Goal: Task Accomplishment & Management: Manage account settings

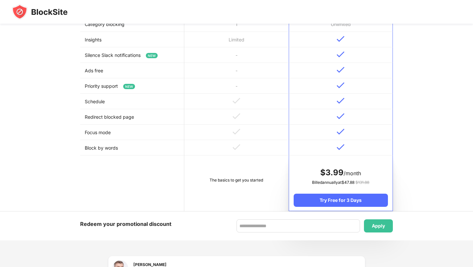
scroll to position [250, 0]
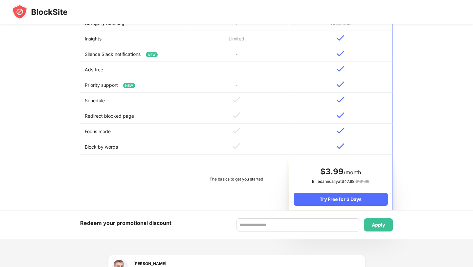
click at [242, 186] on td "The basics to get you started" at bounding box center [236, 181] width 104 height 55
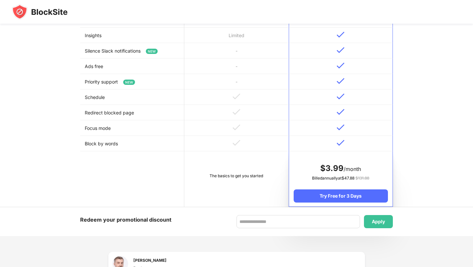
scroll to position [0, 0]
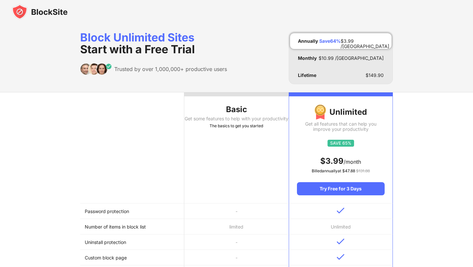
click at [234, 129] on div "The basics to get you started" at bounding box center [236, 125] width 104 height 7
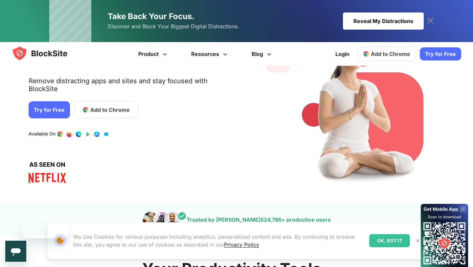
scroll to position [68, 0]
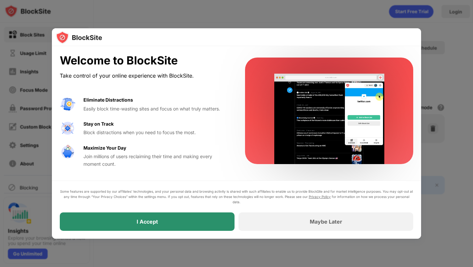
click at [185, 226] on div "I Accept" at bounding box center [147, 221] width 175 height 18
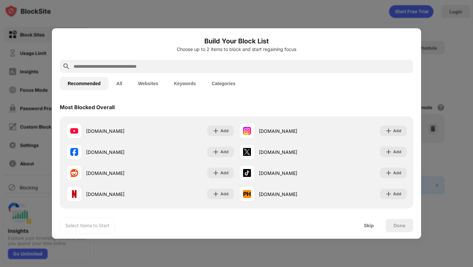
click at [171, 68] on input "text" at bounding box center [242, 66] width 338 height 8
click at [142, 65] on input "text" at bounding box center [242, 66] width 338 height 8
click at [163, 65] on input "text" at bounding box center [242, 66] width 338 height 8
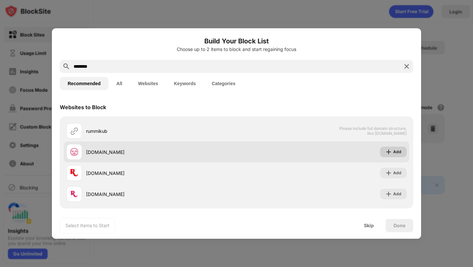
type input "********"
click at [399, 156] on div "Add" at bounding box center [393, 151] width 27 height 11
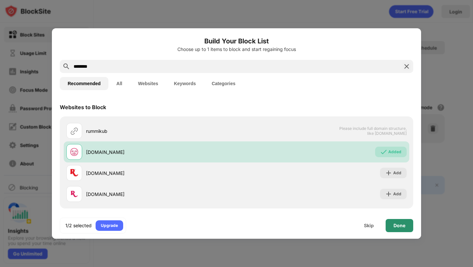
click at [402, 223] on div "Done" at bounding box center [399, 225] width 12 height 5
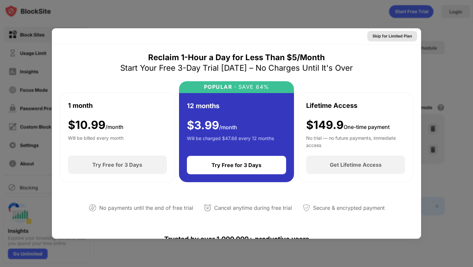
click at [381, 35] on div "Skip for Limited Plan" at bounding box center [391, 36] width 39 height 7
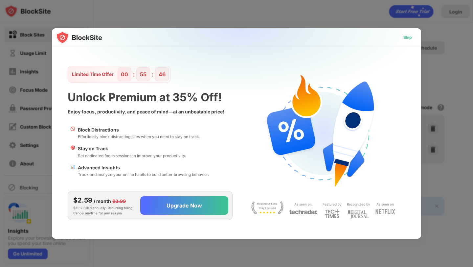
click at [407, 36] on div "Skip" at bounding box center [407, 37] width 9 height 7
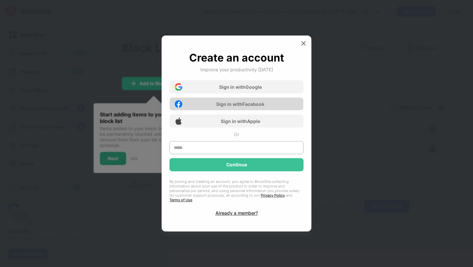
click at [264, 106] on div "Sign in with Facebook" at bounding box center [240, 104] width 48 height 6
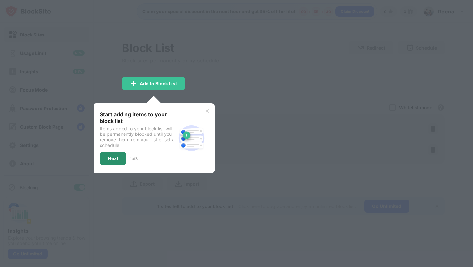
click at [108, 162] on div "Next" at bounding box center [113, 158] width 26 height 13
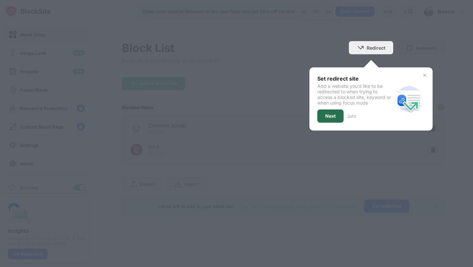
click at [328, 120] on div "Next" at bounding box center [330, 115] width 26 height 13
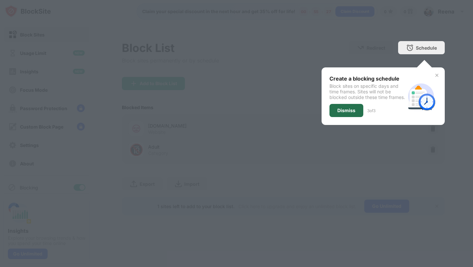
click at [341, 113] on div "Dismiss" at bounding box center [346, 110] width 18 height 5
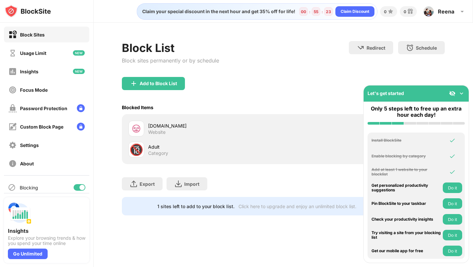
click at [464, 95] on img at bounding box center [461, 93] width 7 height 7
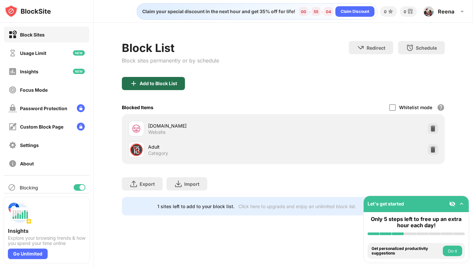
click at [173, 84] on div "Add to Block List" at bounding box center [158, 83] width 37 height 5
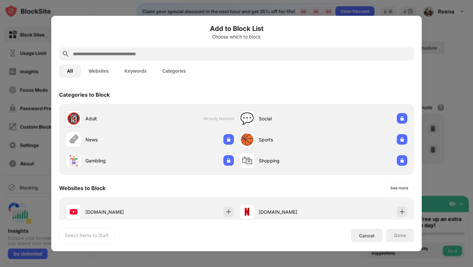
click at [168, 55] on input "text" at bounding box center [241, 54] width 339 height 8
paste input "**********"
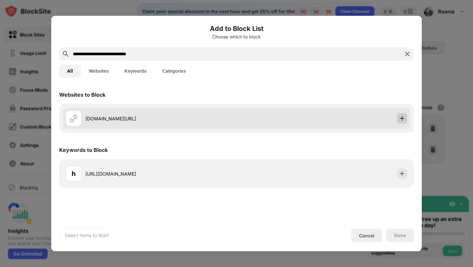
type input "**********"
click at [405, 116] on img at bounding box center [402, 118] width 7 height 7
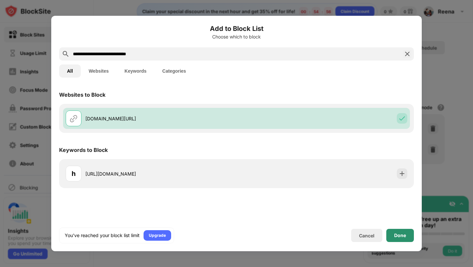
click at [401, 231] on div "Done" at bounding box center [400, 235] width 28 height 13
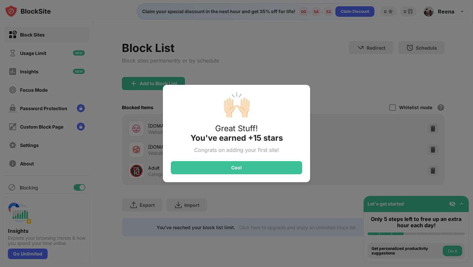
click at [277, 175] on div "🙌🏻 Great Stuff! You've earned +15 stars Congrats on adding your first site! Cool" at bounding box center [236, 133] width 147 height 97
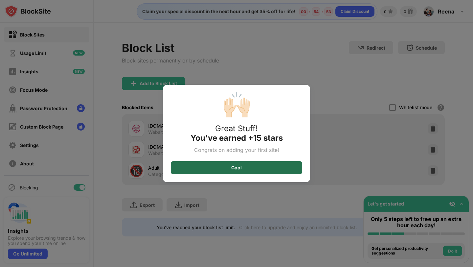
click at [277, 167] on div "Cool" at bounding box center [236, 167] width 131 height 13
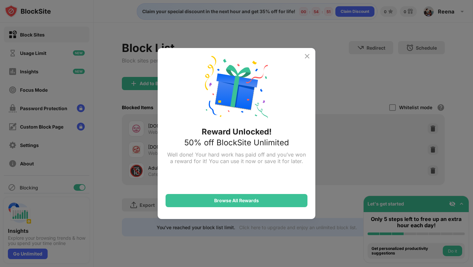
click at [310, 56] on img at bounding box center [307, 56] width 8 height 8
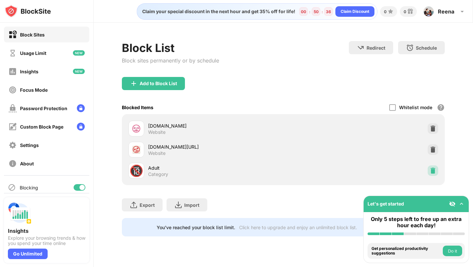
click at [433, 168] on img at bounding box center [432, 170] width 7 height 7
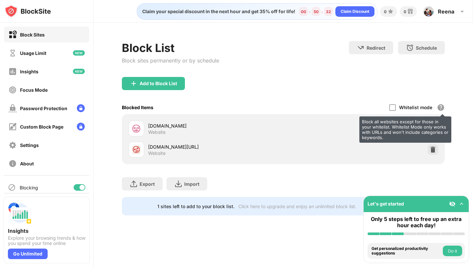
click at [439, 106] on div "Block all websites except for those in your whitelist. Whitelist Mode only work…" at bounding box center [441, 107] width 8 height 8
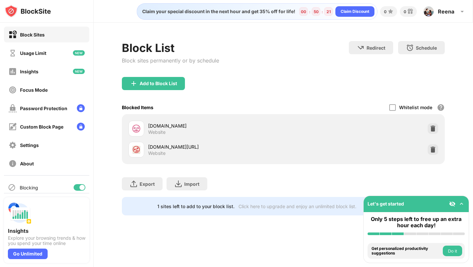
click at [430, 128] on img at bounding box center [432, 128] width 7 height 7
